Goal: Transaction & Acquisition: Purchase product/service

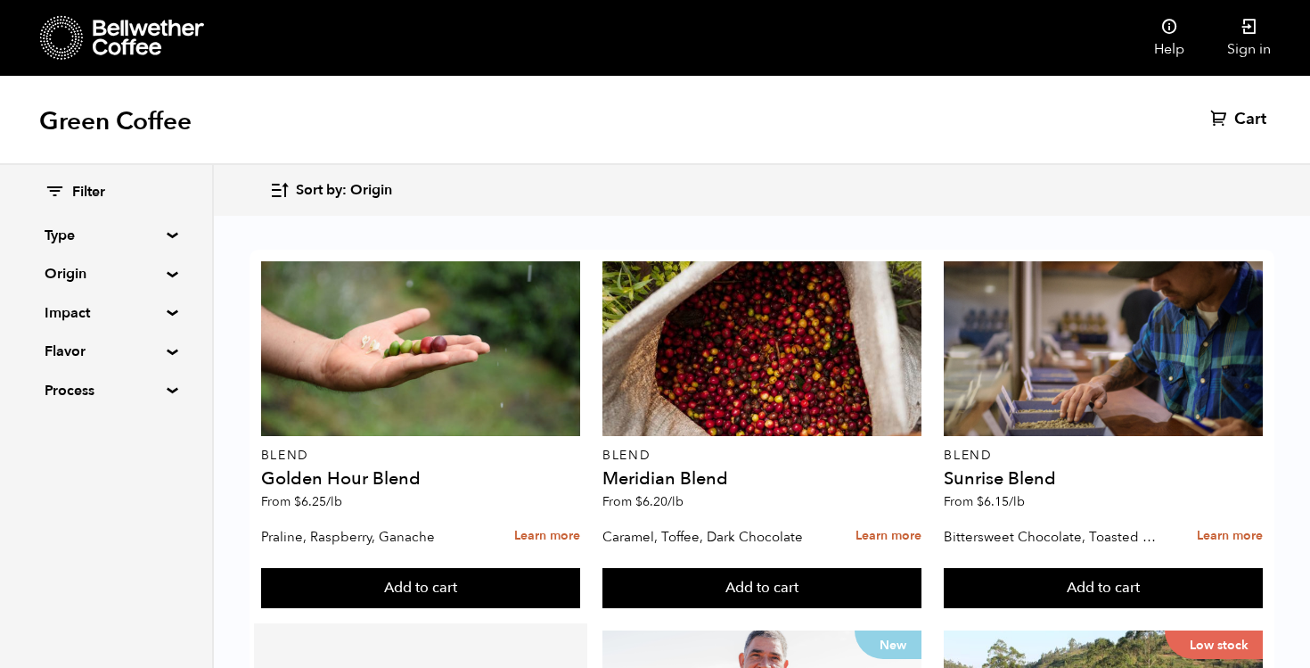
scroll to position [819, 0]
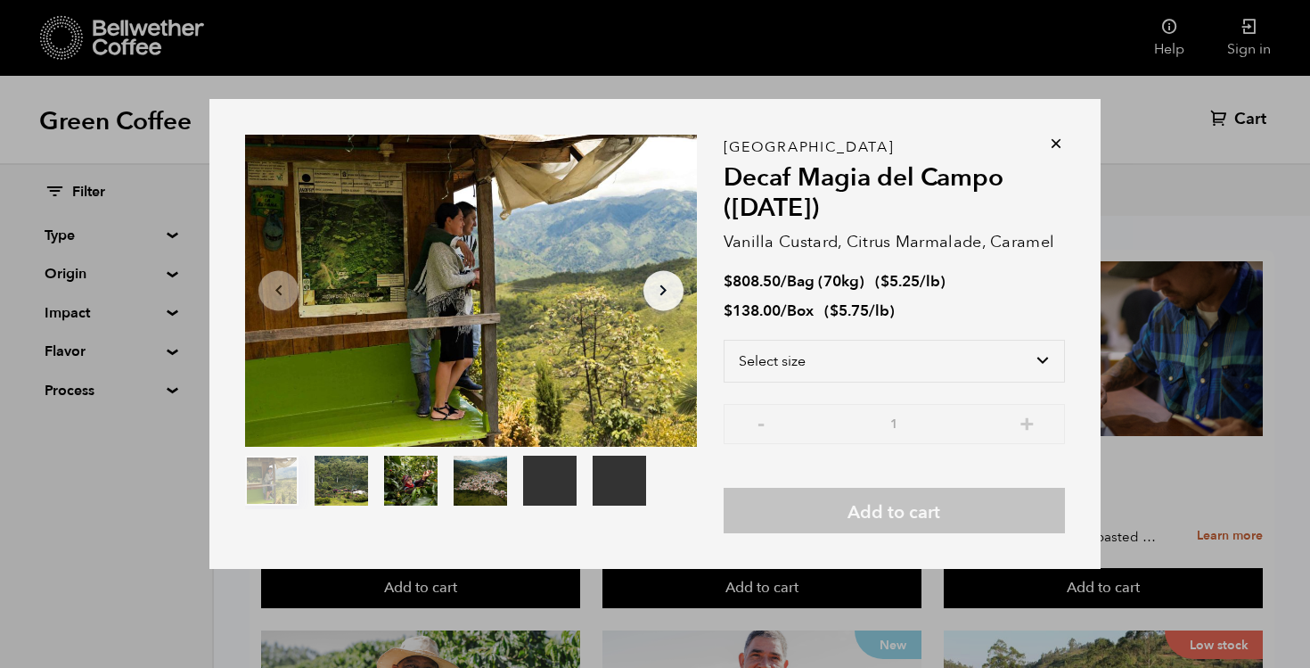
click at [1052, 144] on icon at bounding box center [1056, 144] width 18 height 18
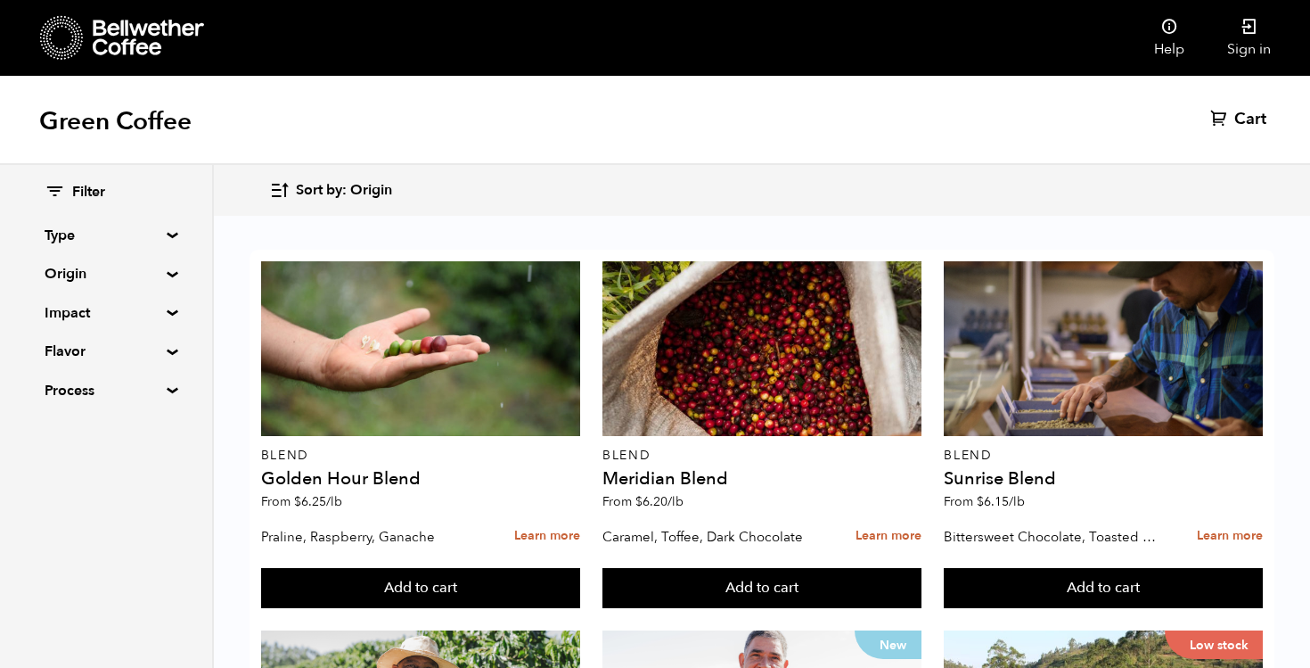
scroll to position [1522, 0]
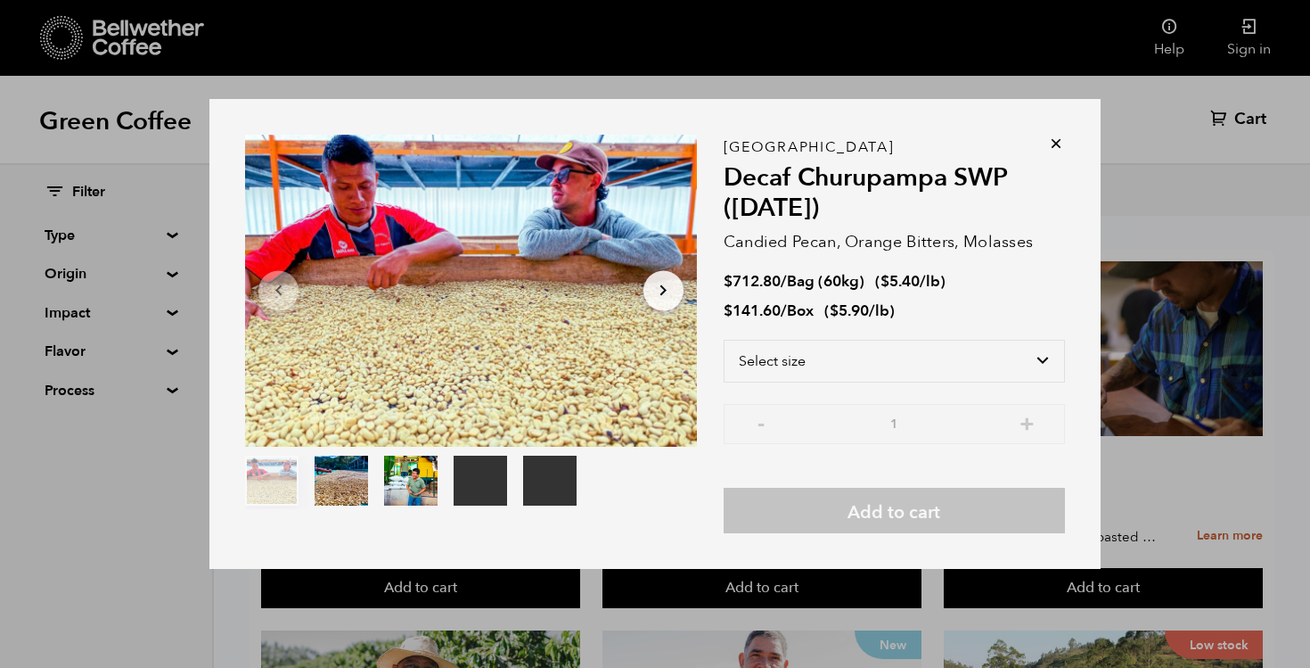
click at [1057, 141] on icon at bounding box center [1056, 144] width 18 height 18
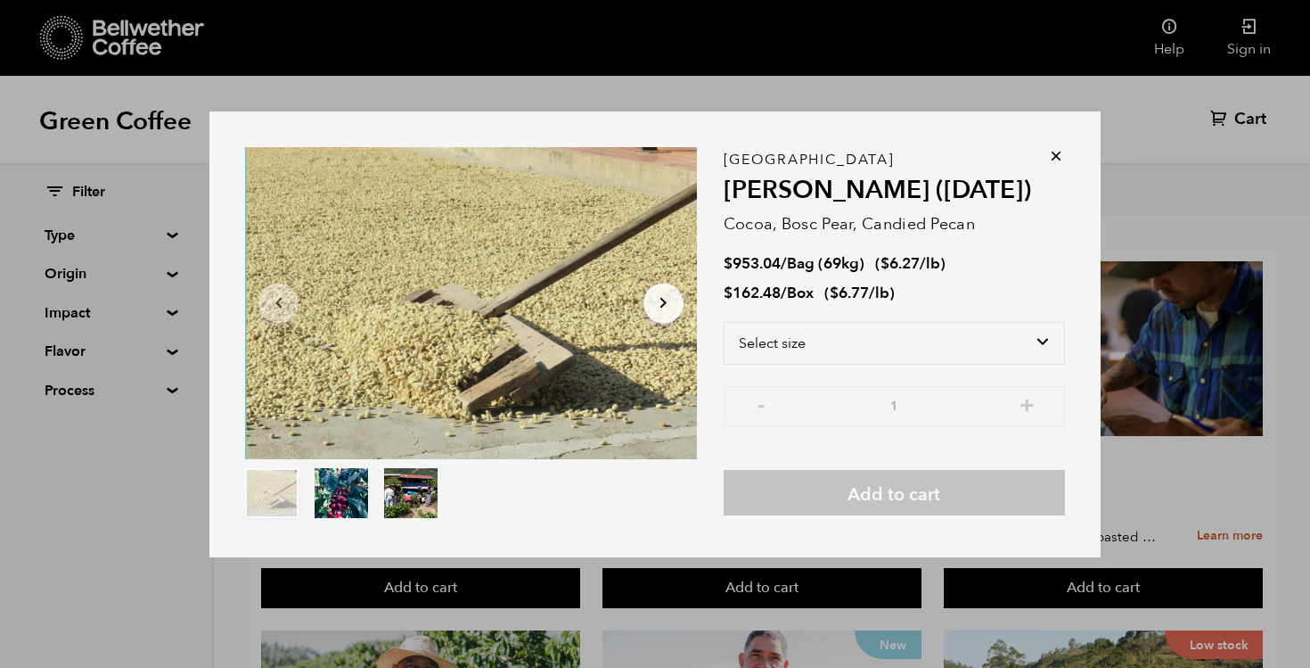
click at [1070, 135] on div "Item 1 of 3 Arrow Left Arrow Right item 0 item 1 item 2 Item 1 of 3 Guatemala F…" at bounding box center [654, 334] width 891 height 446
click at [1054, 157] on icon at bounding box center [1056, 156] width 18 height 18
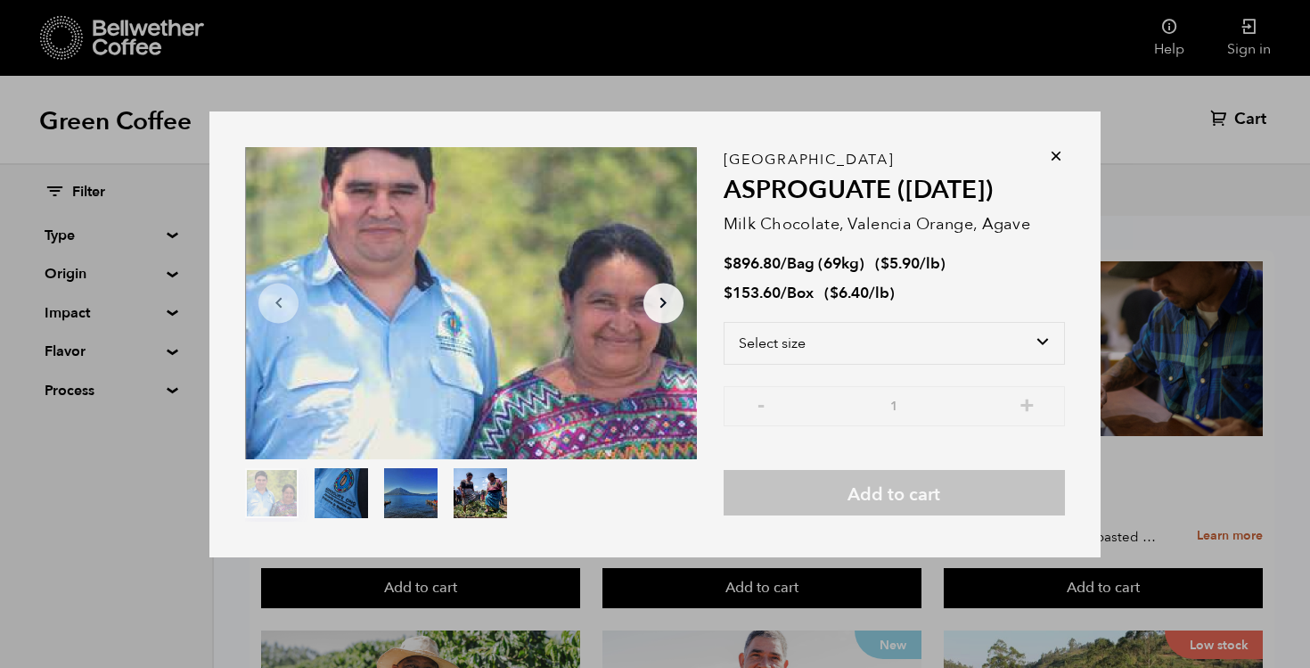
click at [1055, 145] on div "Item 1 of 4 Arrow Left Arrow Right item 0 item 1 item 2 item 3 Item 1 of 4 Guat…" at bounding box center [654, 334] width 891 height 446
click at [1055, 154] on icon at bounding box center [1056, 156] width 18 height 18
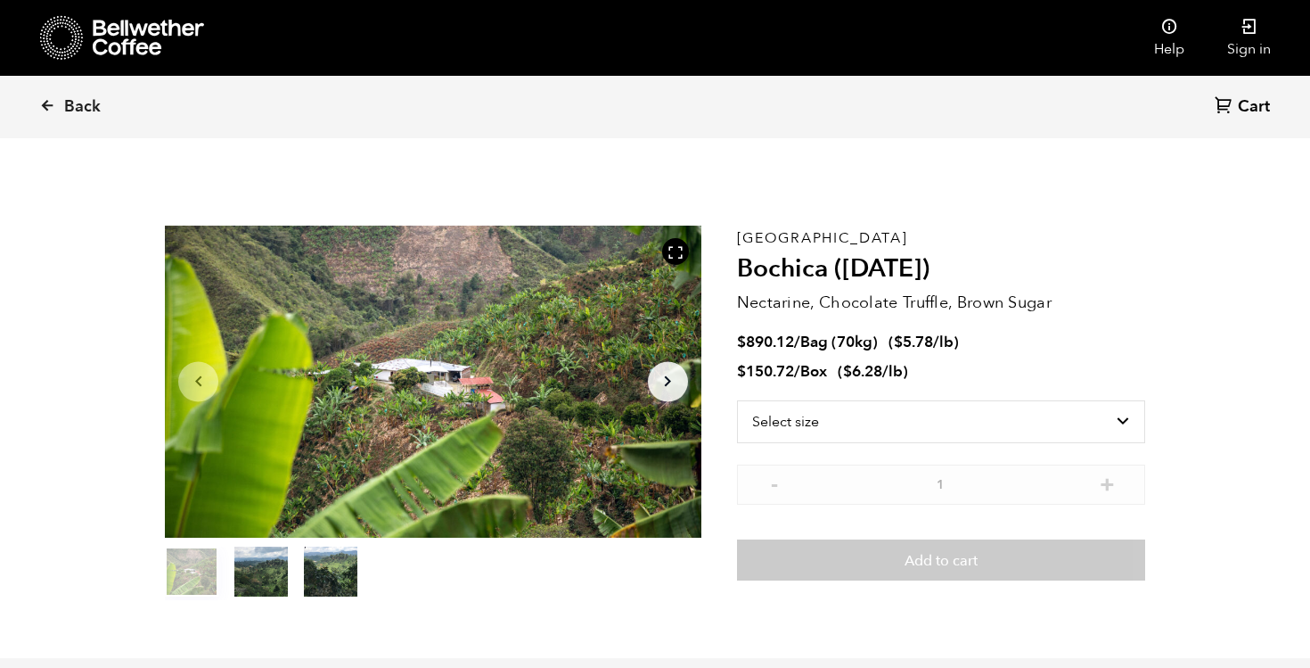
scroll to position [775, 949]
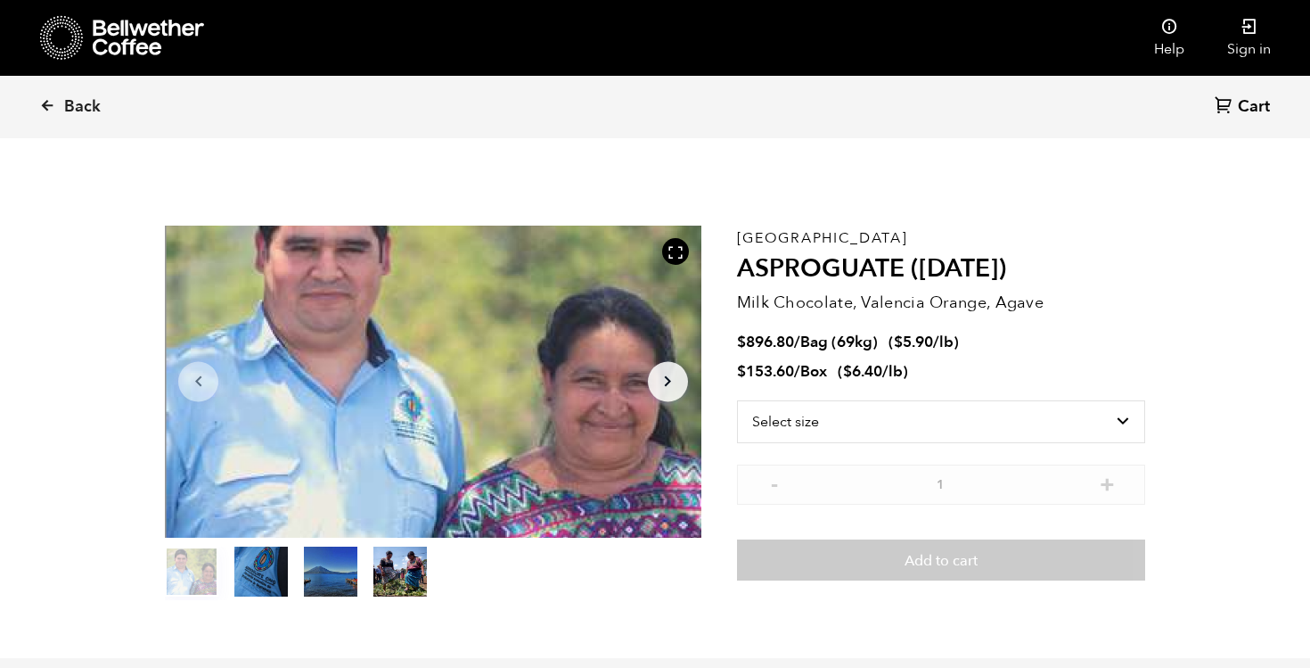
scroll to position [775, 949]
click at [53, 100] on icon at bounding box center [47, 105] width 16 height 16
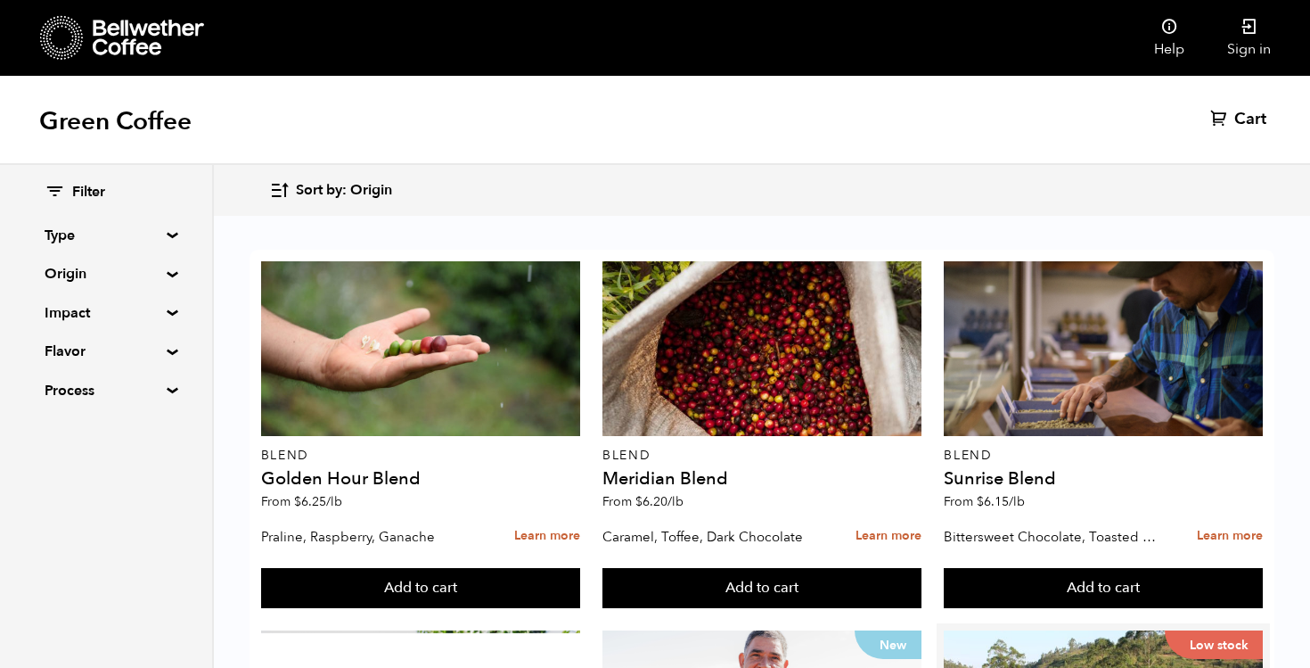
scroll to position [710, 0]
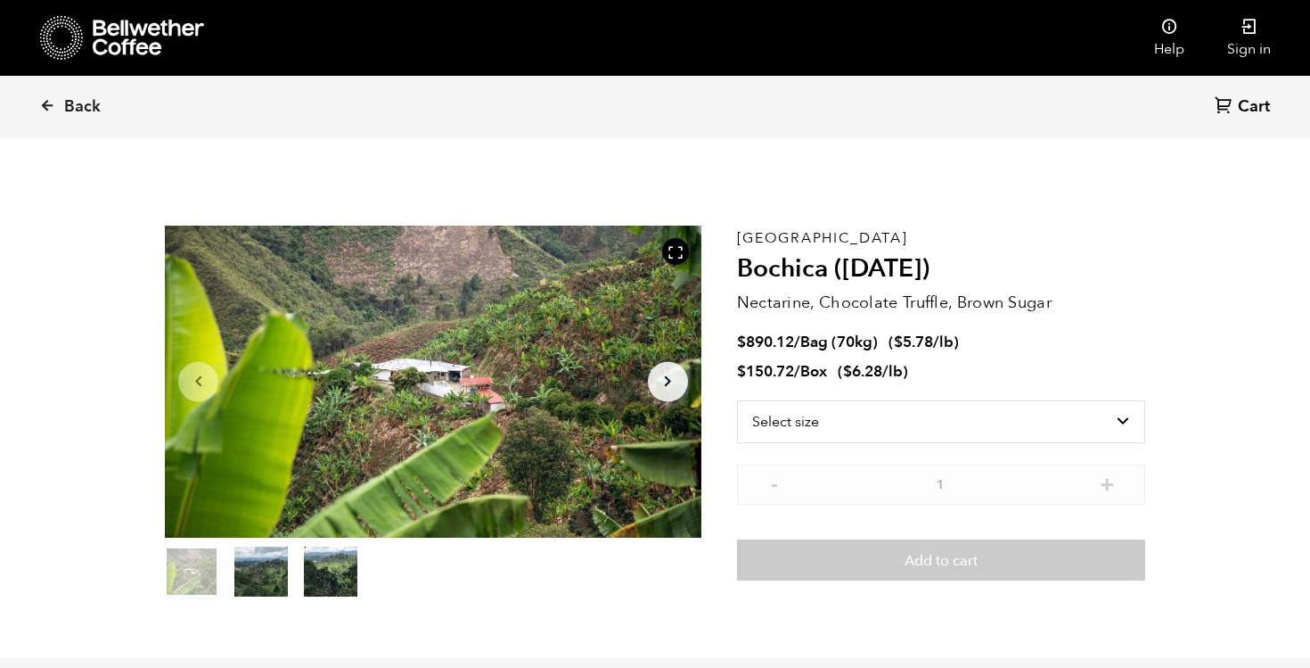
scroll to position [775, 949]
click at [52, 101] on icon at bounding box center [47, 105] width 16 height 16
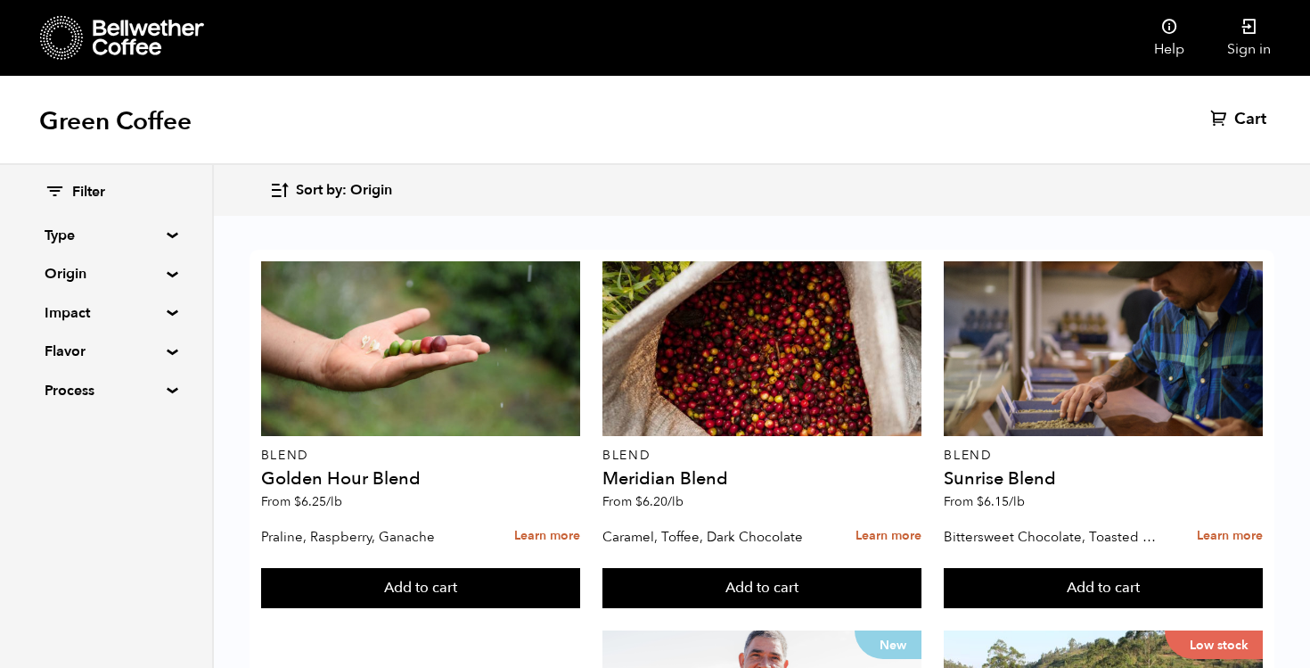
scroll to position [783, 0]
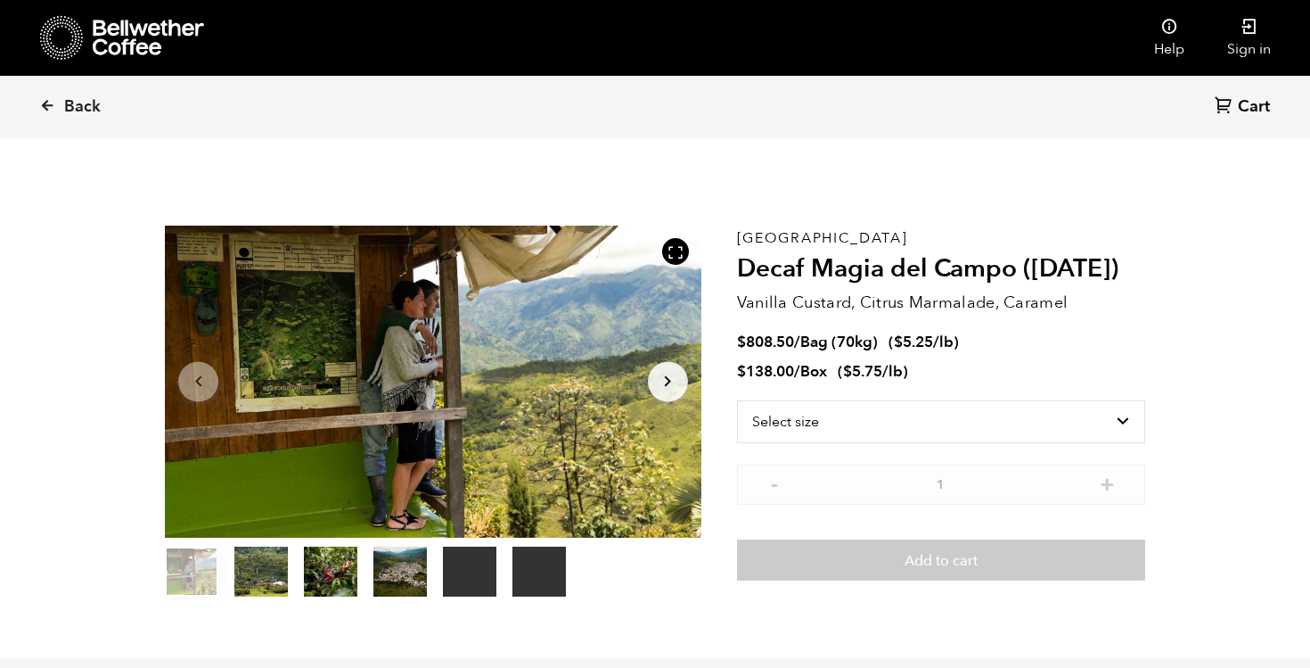
scroll to position [775, 949]
